Goal: Task Accomplishment & Management: Manage account settings

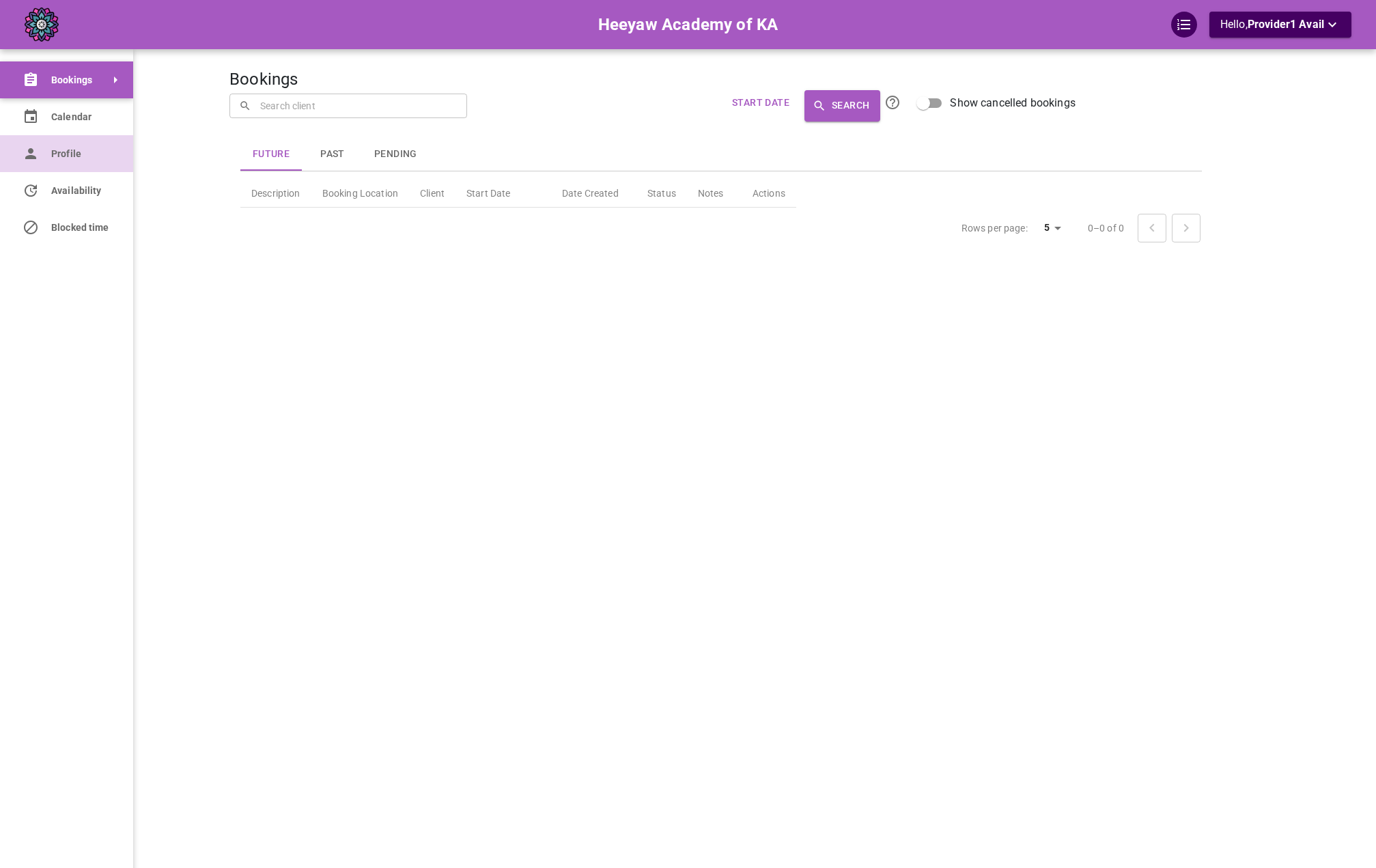
click at [49, 149] on link "Profile" at bounding box center [66, 153] width 133 height 37
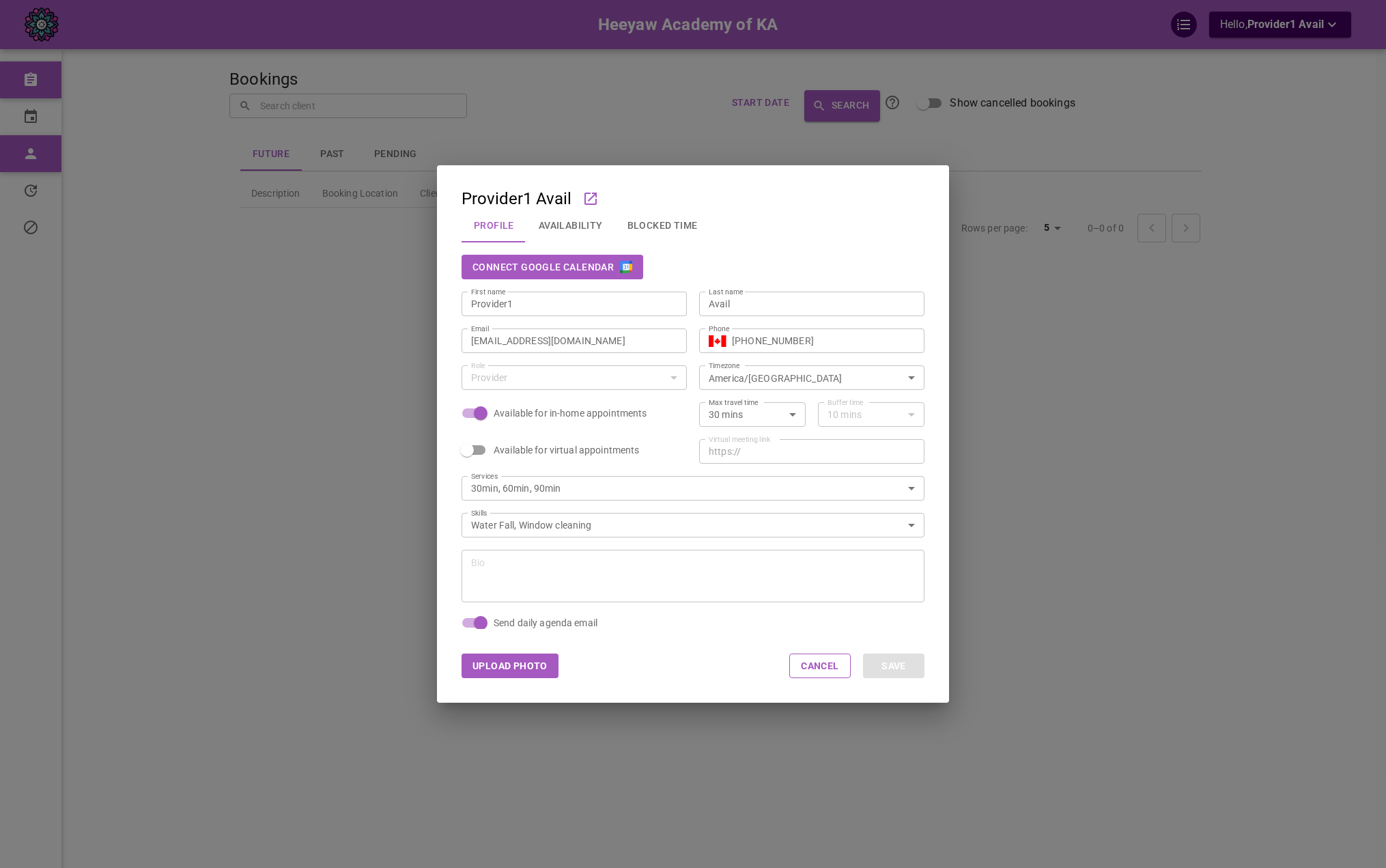
click at [616, 267] on button "Connect Google Calendar" at bounding box center [552, 267] width 181 height 25
click at [592, 227] on button "Availability" at bounding box center [571, 225] width 89 height 36
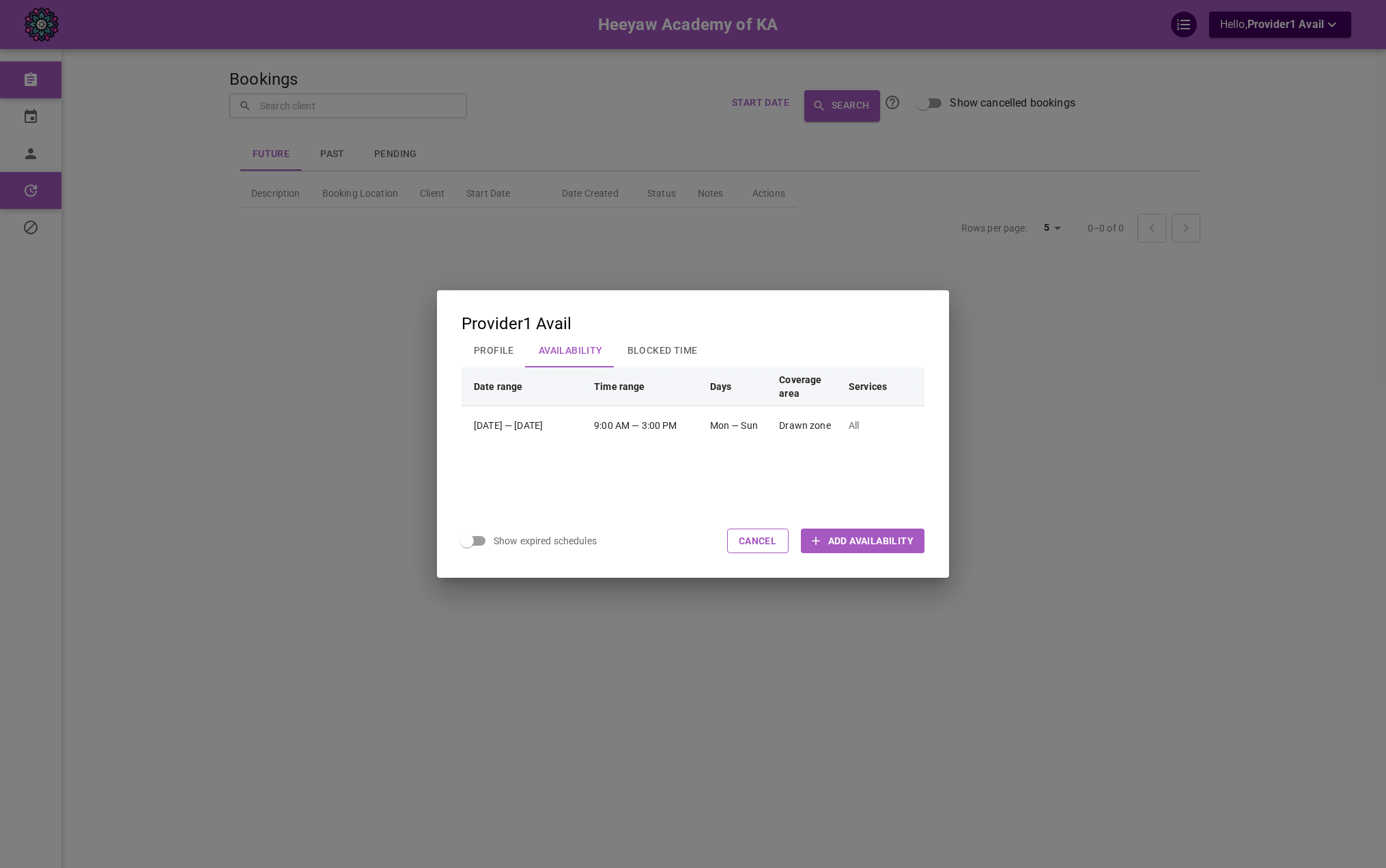
click at [497, 345] on button "Profile" at bounding box center [494, 350] width 64 height 36
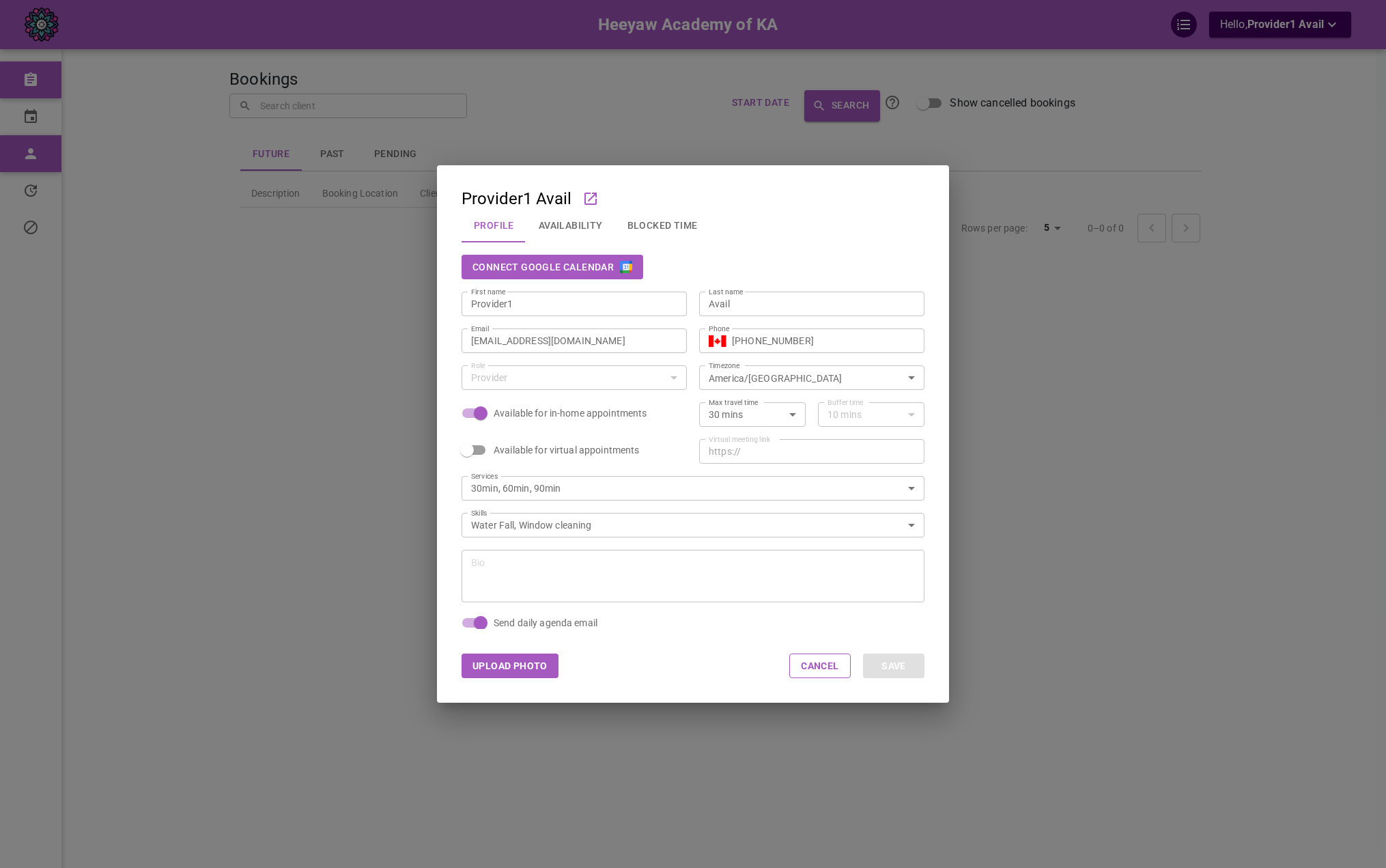
click at [1064, 144] on div "Provider1 Avail Profile Availability Blocked Time Connect Google Calendar First…" at bounding box center [693, 434] width 1386 height 868
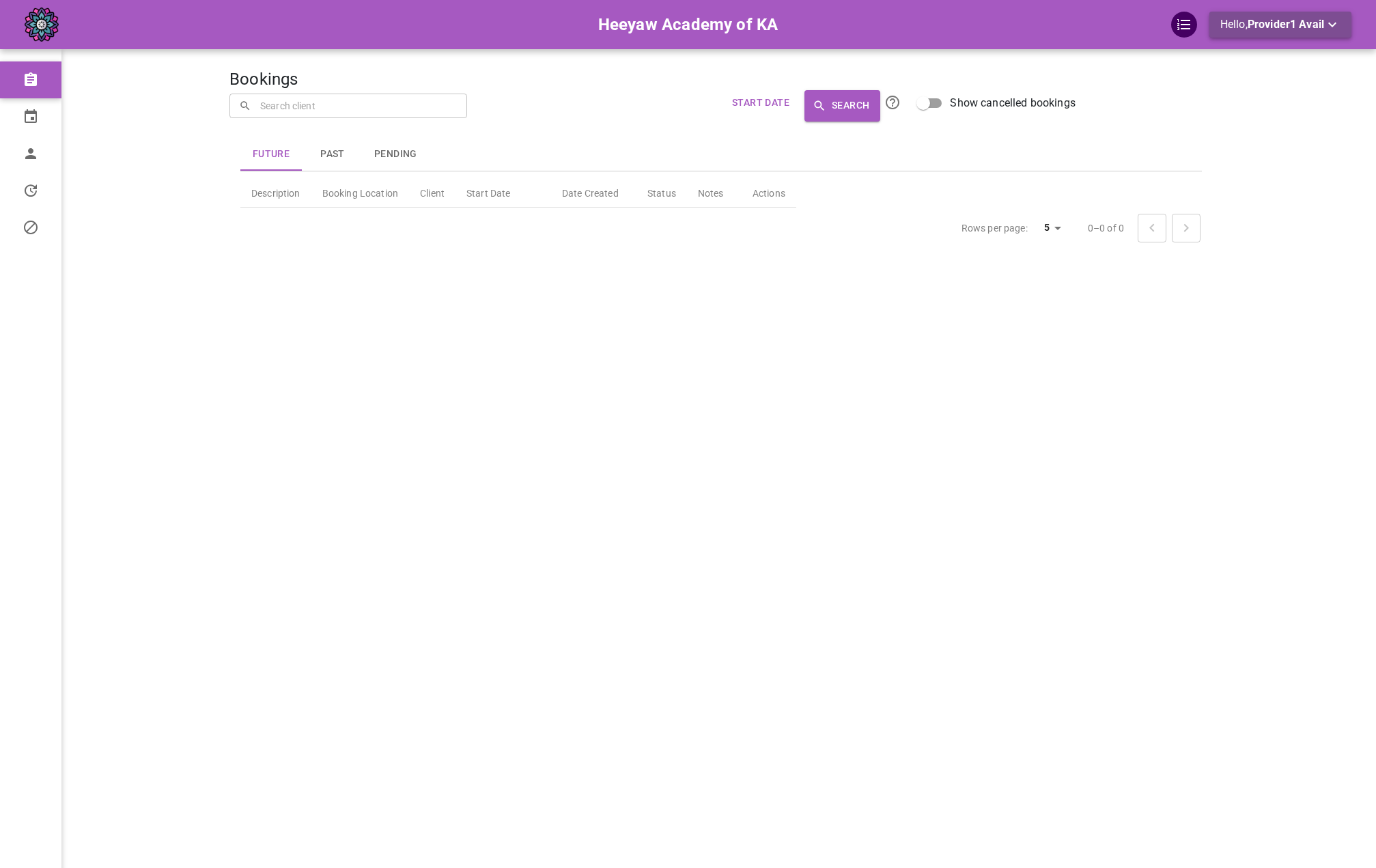
click at [1283, 28] on span "Provider1 Avail" at bounding box center [1286, 24] width 76 height 13
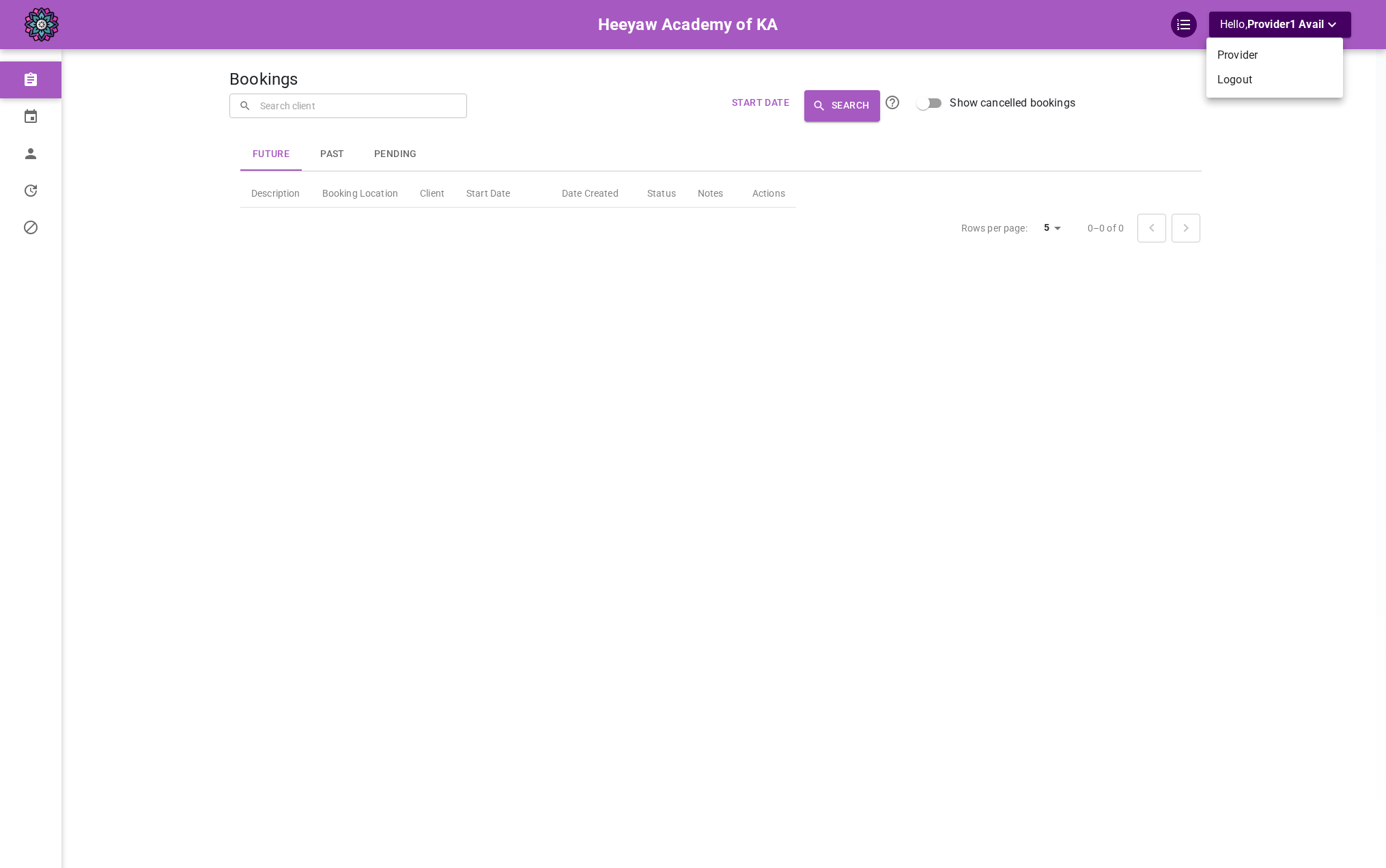
click at [1241, 94] on ul "Provider Logout" at bounding box center [1275, 67] width 137 height 60
click at [1241, 85] on li "Logout" at bounding box center [1275, 79] width 137 height 25
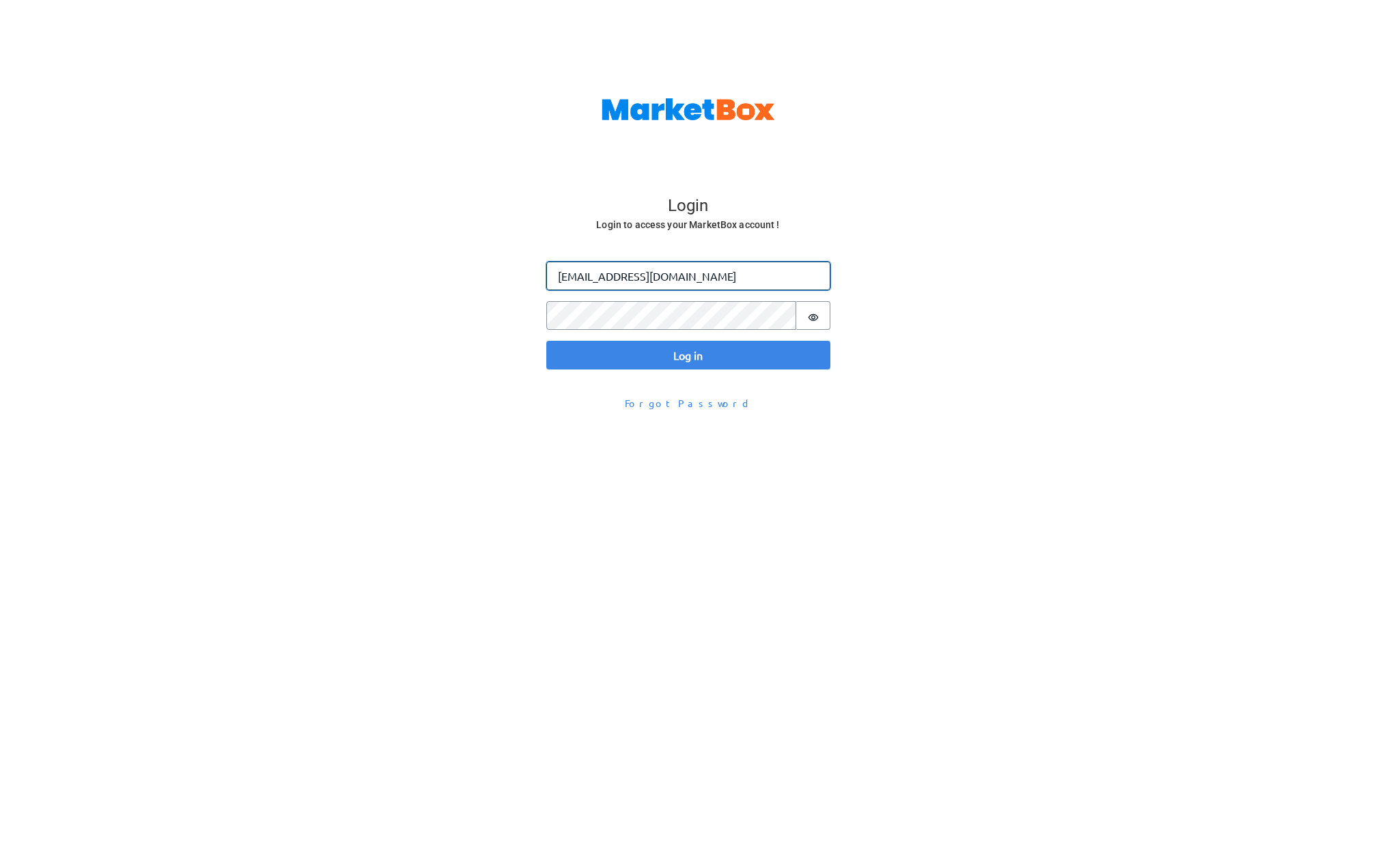
click at [631, 277] on input "[EMAIL_ADDRESS][DOMAIN_NAME]" at bounding box center [688, 275] width 285 height 29
paste input "+heeyawpa4"
type input "[EMAIL_ADDRESS][DOMAIN_NAME]"
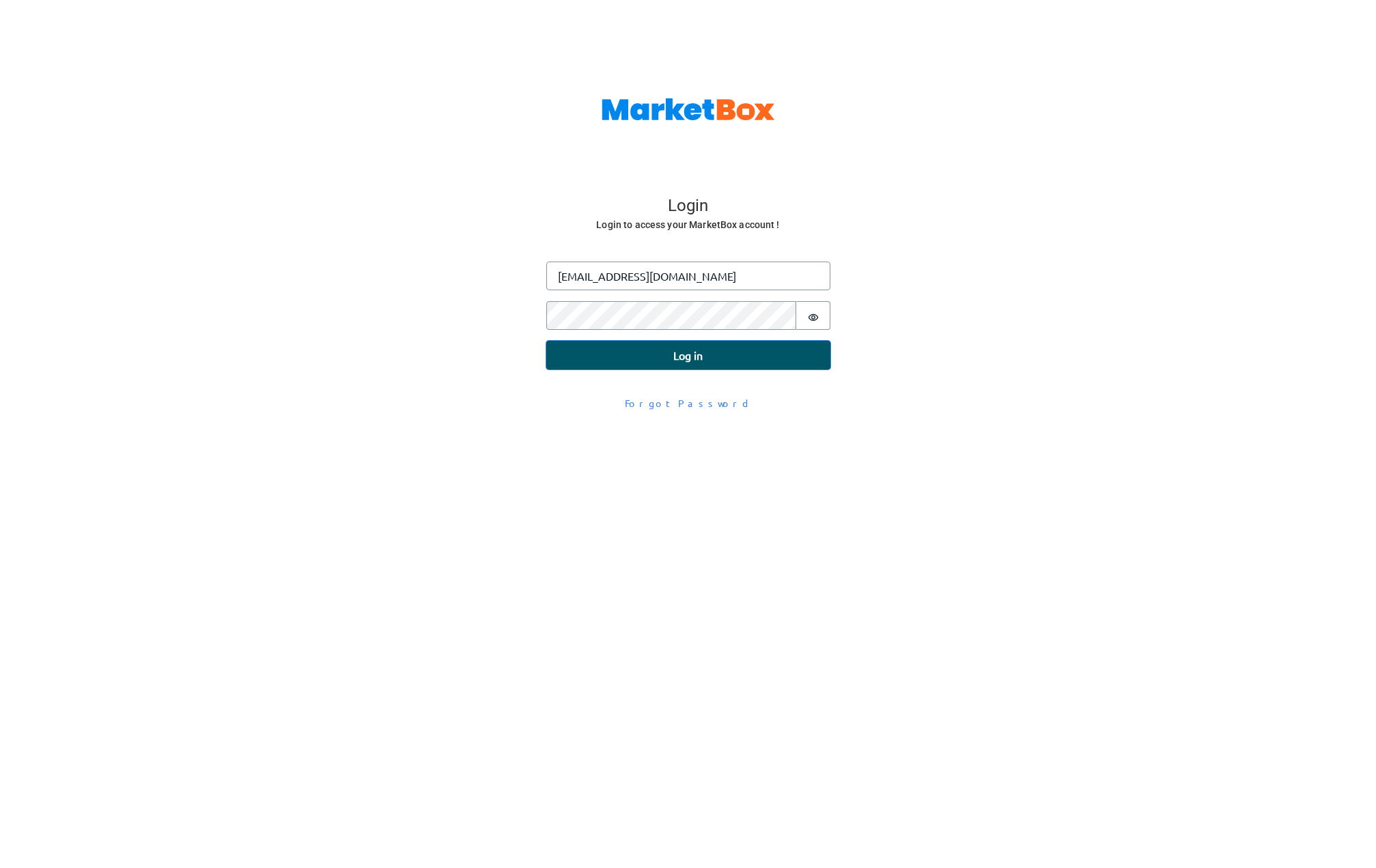
click at [610, 352] on button "Log in" at bounding box center [688, 355] width 285 height 29
